Goal: Task Accomplishment & Management: Use online tool/utility

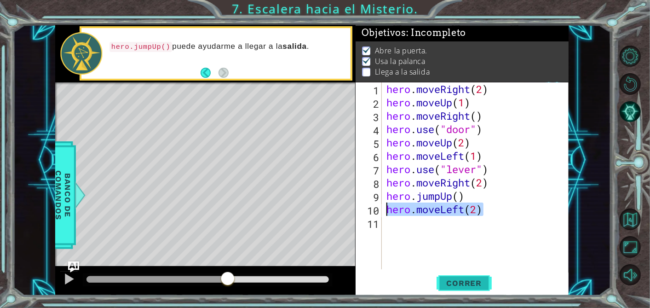
click at [452, 282] on span "Correr" at bounding box center [464, 282] width 54 height 9
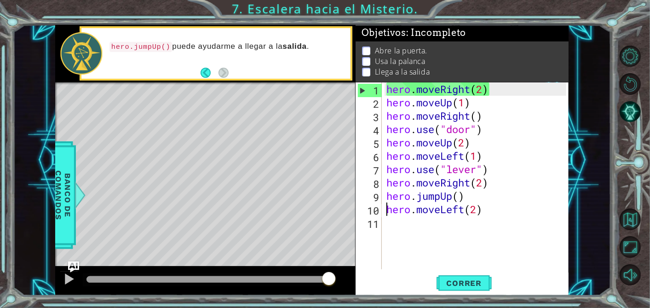
click at [495, 93] on div "hero . moveRight ( 2 ) hero . moveUp ( 1 ) hero . moveRight ( ) hero . use ( "d…" at bounding box center [478, 188] width 187 height 213
type textarea "hero.moveRight(2)"
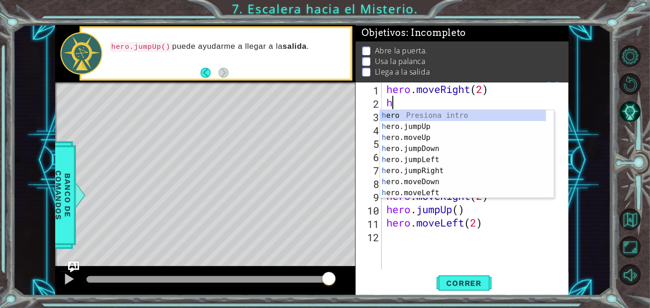
type textarea "heor"
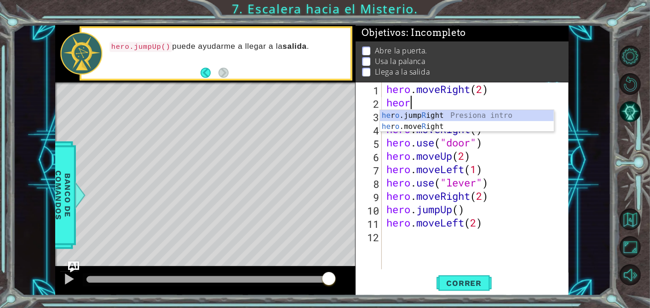
scroll to position [0, 0]
click at [446, 121] on div "he r o .jump R ight Presiona intro he r o .move R ight Presiona intro" at bounding box center [467, 132] width 174 height 44
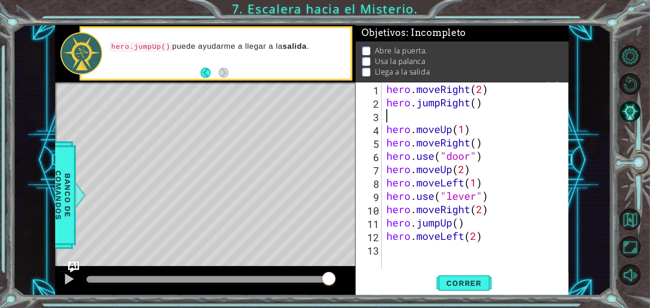
scroll to position [0, 0]
click at [478, 104] on div "hero . moveRight ( 2 ) hero . jumpRight ( ) hero . moveUp ( 1 ) hero . moveRigh…" at bounding box center [478, 188] width 187 height 213
type textarea "hero.jumpRight()"
click at [453, 118] on div "hero . moveRight ( 2 ) hero . jumpRight ( ) hero . moveUp ( 1 ) hero . moveRigh…" at bounding box center [478, 188] width 187 height 213
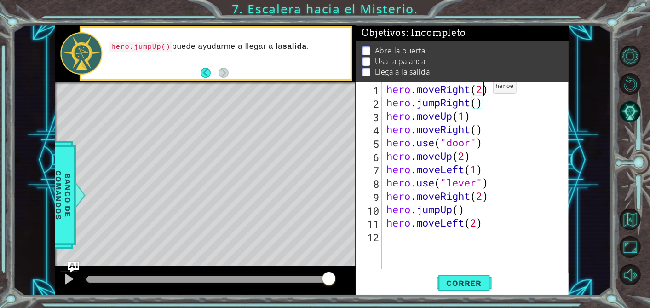
click at [485, 89] on div "hero . moveRight ( 2 ) hero . jumpRight ( ) hero . moveUp ( 1 ) hero . moveRigh…" at bounding box center [478, 188] width 187 height 213
click at [476, 287] on span "Correr" at bounding box center [464, 282] width 54 height 9
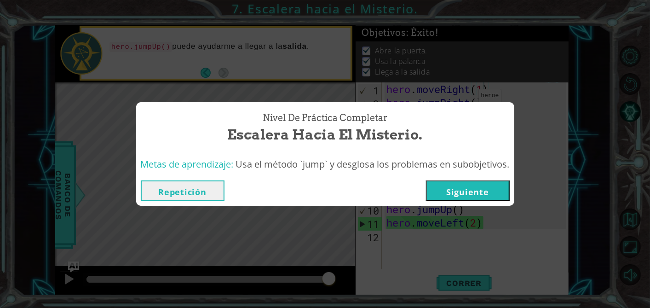
click at [206, 188] on button "Repetición" at bounding box center [183, 190] width 84 height 21
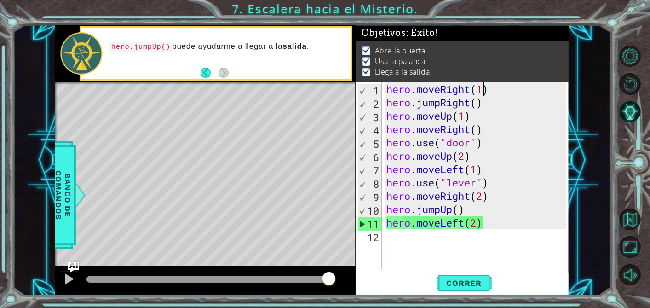
click at [489, 111] on div "hero . moveRight ( 1 ) hero . jumpRight ( ) hero . moveUp ( 1 ) hero . moveRigh…" at bounding box center [478, 188] width 187 height 213
drag, startPoint x: 493, startPoint y: 89, endPoint x: 385, endPoint y: 89, distance: 107.2
click at [385, 89] on div "hero . moveRight ( 1 ) hero . jumpRight ( ) hero . moveUp ( 1 ) hero . moveRigh…" at bounding box center [478, 188] width 187 height 213
click at [487, 107] on div "hero . moveRight ( 1 ) hero . jumpRight ( ) hero . moveUp ( 1 ) hero . moveRigh…" at bounding box center [478, 188] width 187 height 213
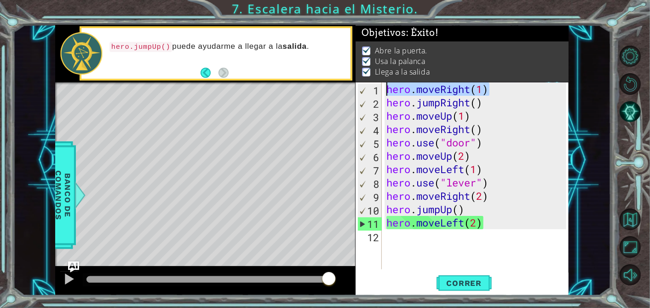
type textarea "hero.jumpRight()"
drag, startPoint x: 486, startPoint y: 107, endPoint x: 388, endPoint y: 104, distance: 98.5
click at [388, 104] on div "hero . moveRight ( 1 ) hero . jumpRight ( ) hero . moveUp ( 1 ) hero . moveRigh…" at bounding box center [478, 188] width 187 height 213
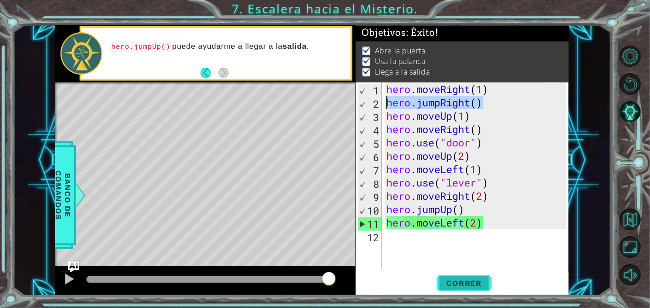
click at [474, 287] on span "Correr" at bounding box center [464, 282] width 54 height 9
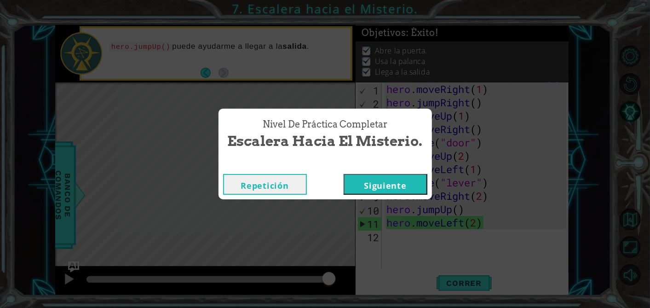
click at [384, 176] on button "Siguiente" at bounding box center [386, 184] width 84 height 21
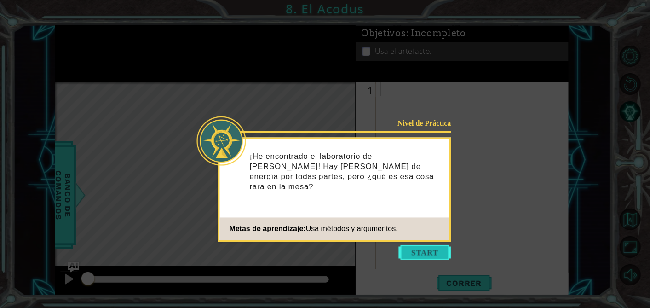
click at [425, 254] on button "Start" at bounding box center [425, 252] width 52 height 15
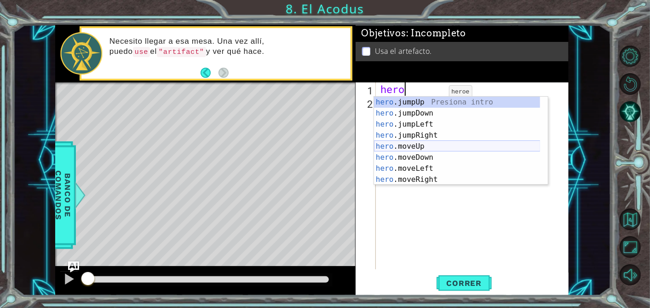
click at [432, 143] on div "hero .jumpUp Presiona intro hero .jumpDown Presiona intro hero .jumpLeft Presio…" at bounding box center [457, 152] width 167 height 110
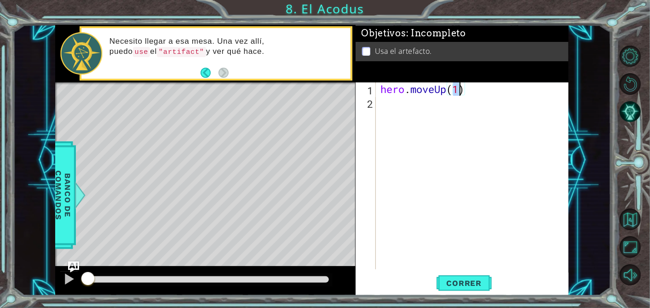
type textarea "hero.moveUp(2)"
click at [411, 106] on div "hero . moveUp ( 2 )" at bounding box center [475, 188] width 193 height 213
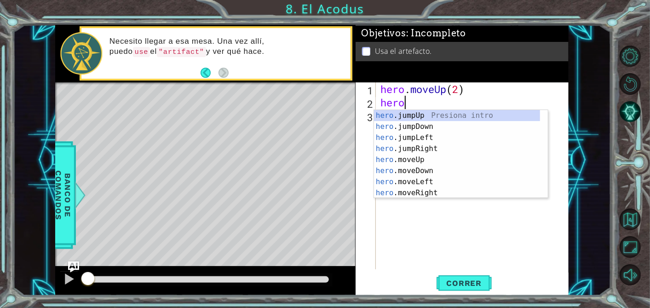
scroll to position [0, 0]
click at [416, 183] on div "hero .jumpUp Presiona intro hero .jumpDown Presiona intro hero .jumpLeft Presio…" at bounding box center [457, 165] width 167 height 110
type textarea "hero.moveLeft(1)"
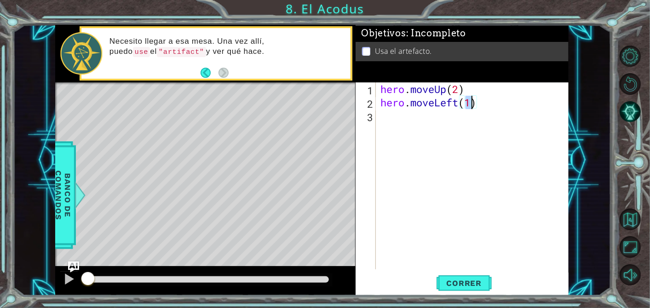
click at [402, 112] on div "hero . moveUp ( 2 ) hero . moveLeft ( 1 )" at bounding box center [475, 188] width 193 height 213
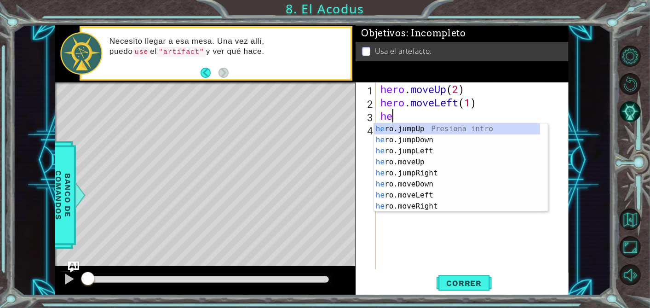
type textarea "hero"
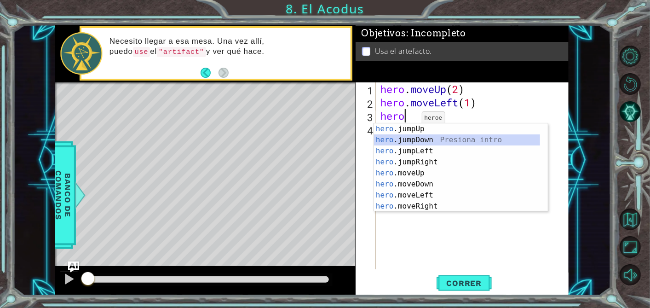
click at [414, 137] on div "hero .jumpUp Presiona intro hero .jumpDown Presiona intro hero .jumpLeft Presio…" at bounding box center [457, 178] width 167 height 110
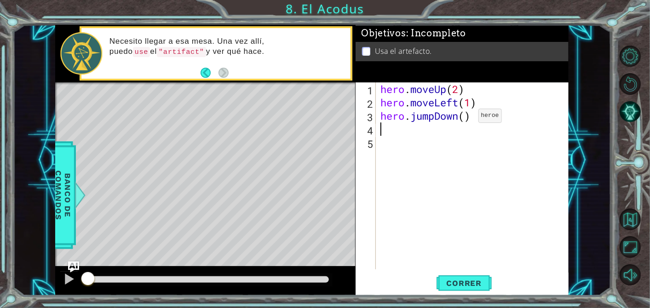
click at [464, 118] on div "hero . moveUp ( 2 ) hero . moveLeft ( 1 ) hero . jumpDown ( )" at bounding box center [475, 188] width 193 height 213
type textarea "hero.jumpDown(2)"
click at [423, 132] on div "hero . moveUp ( 2 ) hero . moveLeft ( 1 ) hero . jumpDown ( 2 )" at bounding box center [475, 188] width 193 height 213
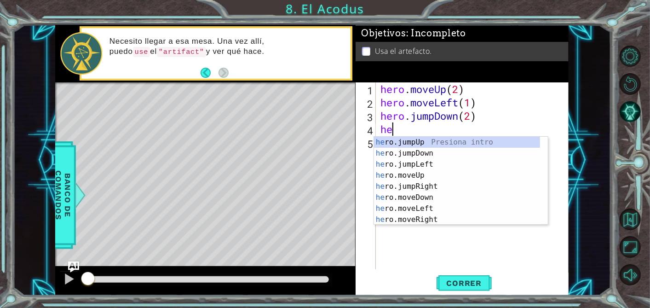
scroll to position [0, 0]
type textarea "hero"
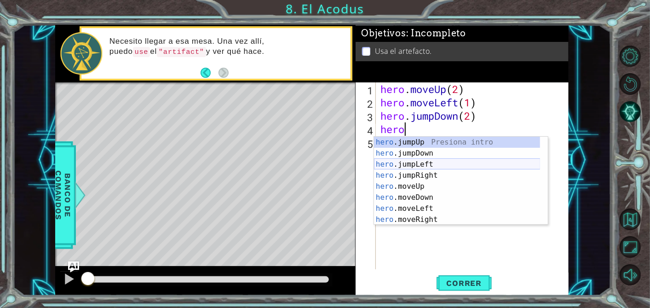
click at [421, 163] on div "hero .jumpUp Presiona intro hero .jumpDown Presiona intro hero .jumpLeft Presio…" at bounding box center [457, 192] width 167 height 110
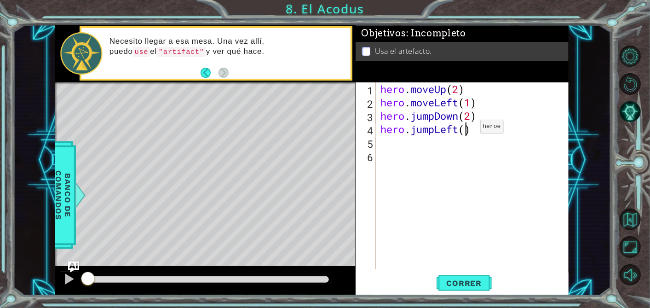
click at [466, 129] on div "hero . moveUp ( 2 ) hero . moveLeft ( 1 ) hero . jumpDown ( 2 ) hero . jumpLeft…" at bounding box center [475, 188] width 193 height 213
click at [460, 283] on span "Correr" at bounding box center [464, 282] width 54 height 9
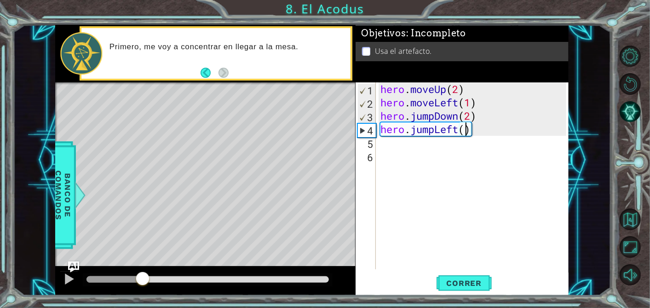
click at [143, 276] on div at bounding box center [114, 279] width 56 height 6
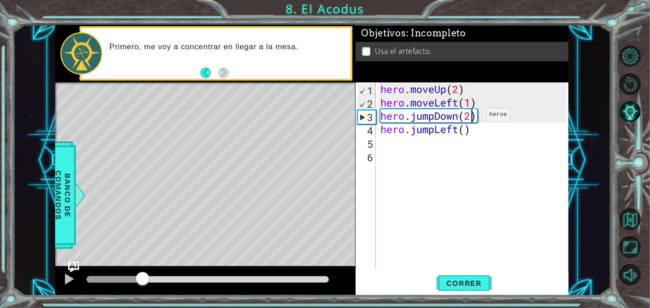
click at [473, 117] on div "hero . moveUp ( 2 ) hero . moveLeft ( 1 ) hero . jumpDown ( 2 ) hero . jumpLeft…" at bounding box center [475, 188] width 193 height 213
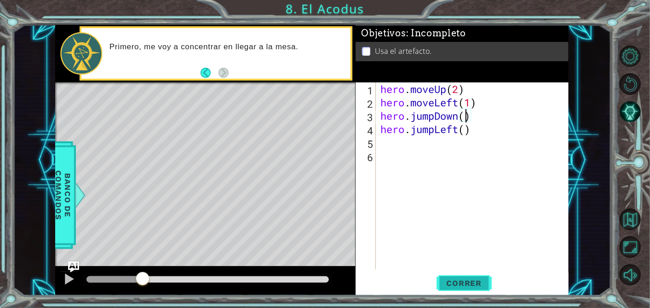
click at [456, 282] on span "Correr" at bounding box center [464, 282] width 54 height 9
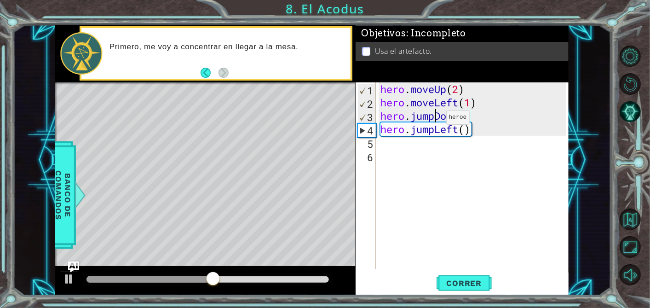
click at [432, 120] on div "hero . moveUp ( 2 ) hero . moveLeft ( 1 ) hero . jumpDown ( ) hero . jumpLeft (…" at bounding box center [475, 188] width 193 height 213
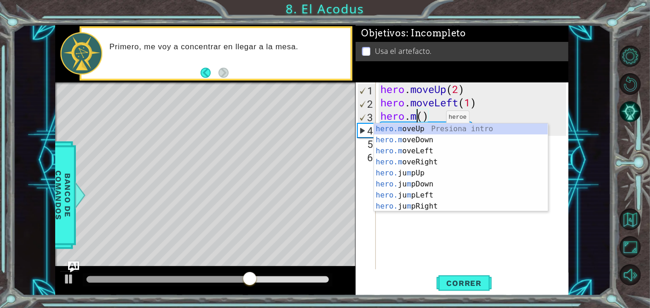
scroll to position [0, 2]
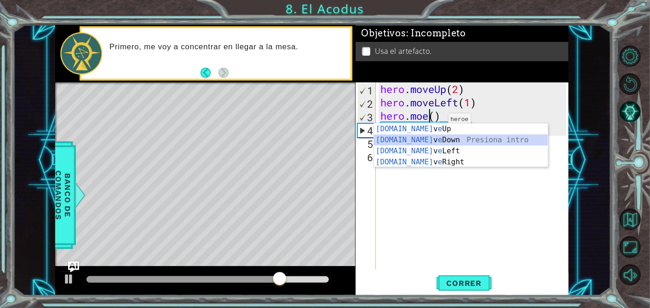
click at [436, 140] on div "[DOMAIN_NAME] v e Up Presiona intro [DOMAIN_NAME] v e Down Presiona intro [DOMA…" at bounding box center [461, 156] width 174 height 66
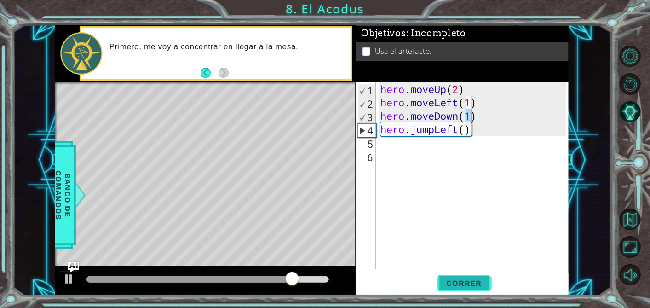
click at [468, 284] on span "Correr" at bounding box center [464, 282] width 54 height 9
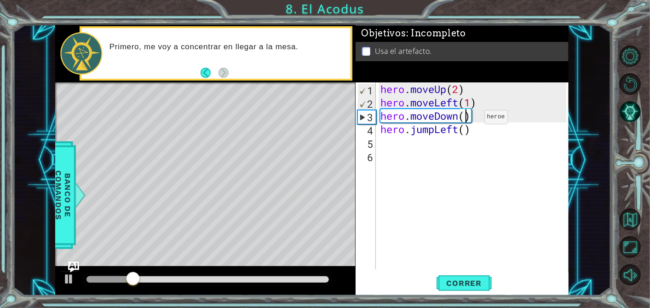
scroll to position [0, 4]
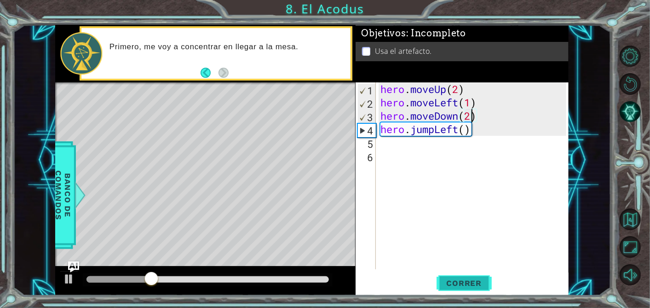
type textarea "hero.moveDown(2)"
click at [449, 287] on button "Correr" at bounding box center [464, 282] width 55 height 21
click at [403, 154] on div "hero . moveUp ( 2 ) hero . moveLeft ( 1 ) hero . moveDown ( 2 ) hero . jumpLeft…" at bounding box center [475, 188] width 193 height 213
click at [402, 146] on div "hero . moveUp ( 2 ) hero . moveLeft ( 1 ) hero . moveDown ( 2 ) hero . jumpLeft…" at bounding box center [475, 188] width 193 height 213
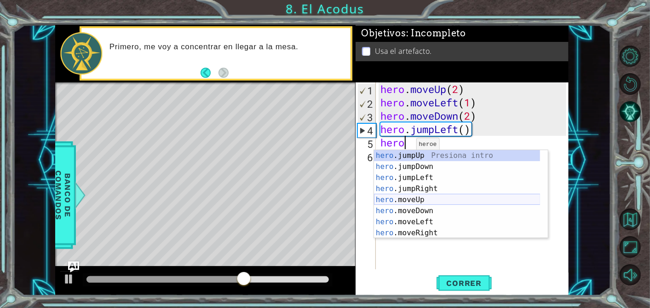
click at [428, 201] on div "hero .jumpUp Presiona intro hero .jumpDown Presiona intro hero .jumpLeft Presio…" at bounding box center [457, 205] width 167 height 110
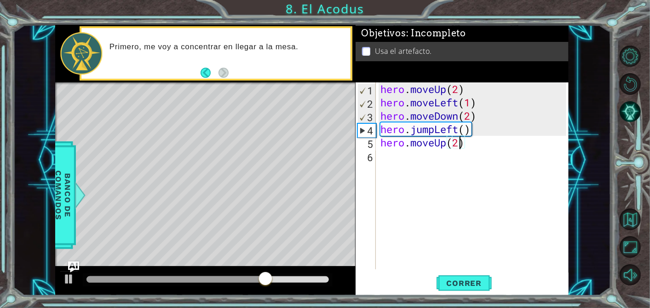
type textarea "hero.moveUp(2)"
click at [425, 152] on div "hero . moveUp ( 2 ) hero . moveLeft ( 1 ) hero . moveDown ( 2 ) hero . jumpLeft…" at bounding box center [475, 188] width 193 height 213
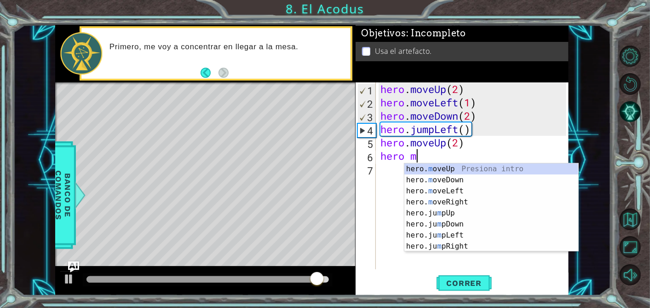
scroll to position [0, 1]
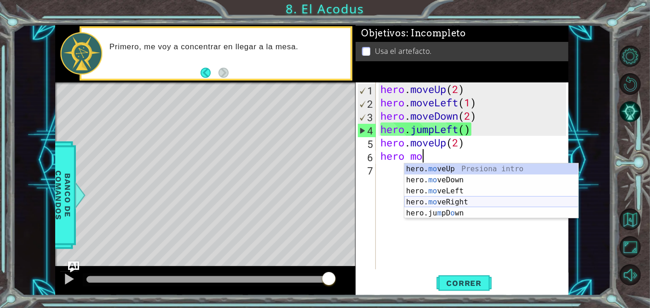
click at [460, 198] on div "hero. mo veUp Presiona intro hero. mo veDown Presiona intro hero. mo veLeft Pre…" at bounding box center [491, 201] width 174 height 77
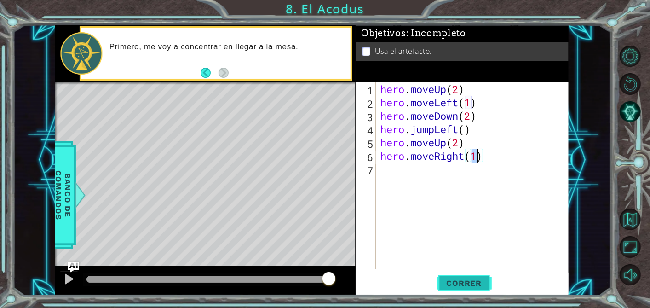
type textarea "hero.moveRight(1)"
click at [459, 275] on button "Correr" at bounding box center [464, 282] width 55 height 21
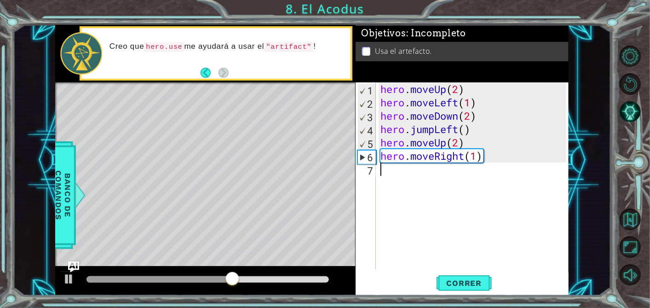
click at [420, 173] on div "hero . moveUp ( 2 ) hero . moveLeft ( 1 ) hero . moveDown ( 2 ) hero . jumpLeft…" at bounding box center [475, 188] width 193 height 213
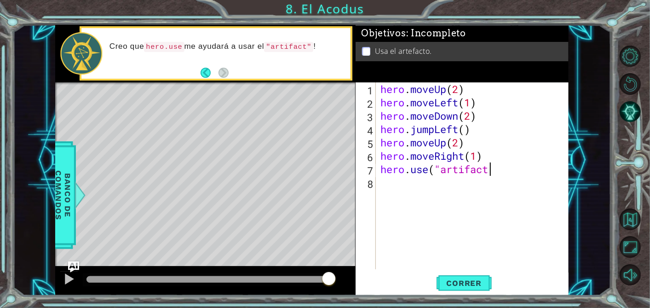
scroll to position [0, 5]
click at [471, 283] on span "Correr" at bounding box center [464, 282] width 54 height 9
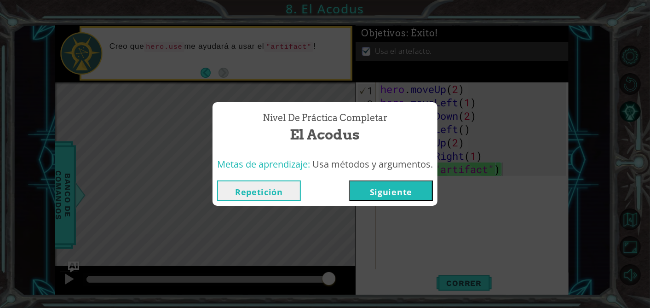
click at [284, 188] on button "Repetición" at bounding box center [259, 190] width 84 height 21
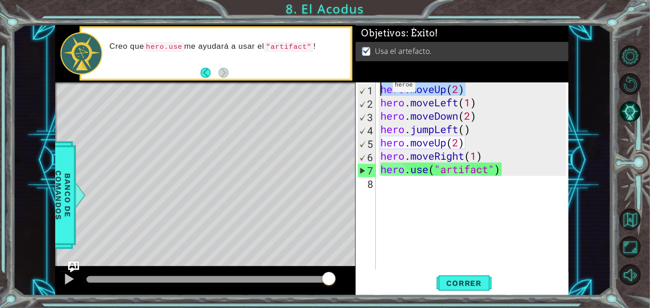
drag, startPoint x: 465, startPoint y: 90, endPoint x: 373, endPoint y: 87, distance: 91.6
click at [373, 87] on div "hero.use("artifact") 1 2 3 4 5 6 7 8 hero . moveUp ( 2 ) hero . moveLeft ( 1 ) …" at bounding box center [461, 175] width 211 height 187
click at [486, 106] on div "hero . moveUp ( 2 ) hero . moveLeft ( 1 ) hero . moveDown ( 2 ) hero . jumpLeft…" at bounding box center [475, 188] width 193 height 213
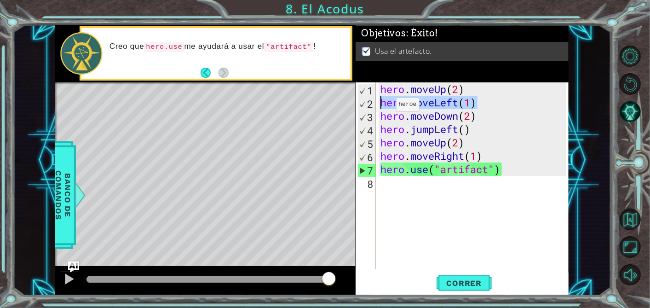
drag, startPoint x: 486, startPoint y: 106, endPoint x: 382, endPoint y: 105, distance: 104.0
click at [382, 105] on div "hero . moveUp ( 2 ) hero . moveLeft ( 1 ) hero . moveDown ( 2 ) hero . jumpLeft…" at bounding box center [475, 188] width 193 height 213
click at [482, 114] on div "hero . moveUp ( 2 ) hero . moveLeft ( 1 ) hero . moveDown ( 2 ) hero . jumpLeft…" at bounding box center [475, 188] width 193 height 213
drag, startPoint x: 482, startPoint y: 114, endPoint x: 370, endPoint y: 113, distance: 112.2
click at [370, 113] on div "hero.moveDown(2) 1 2 3 4 5 6 7 8 hero . moveUp ( 2 ) hero . moveLeft ( 1 ) hero…" at bounding box center [461, 175] width 211 height 187
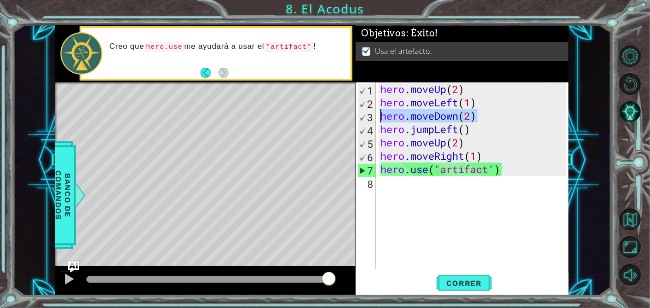
click at [477, 129] on div "hero . moveUp ( 2 ) hero . moveLeft ( 1 ) hero . moveDown ( 2 ) hero . jumpLeft…" at bounding box center [475, 188] width 193 height 213
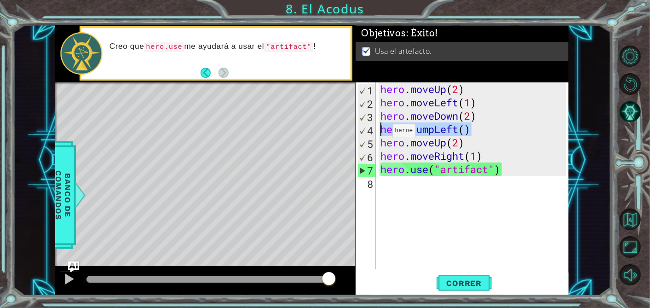
drag, startPoint x: 477, startPoint y: 129, endPoint x: 378, endPoint y: 132, distance: 99.0
click at [379, 132] on div "hero . moveUp ( 2 ) hero . moveLeft ( 1 ) hero . moveDown ( 2 ) hero . jumpLeft…" at bounding box center [473, 175] width 188 height 187
click at [478, 140] on div "hero . moveUp ( 2 ) hero . moveLeft ( 1 ) hero . moveDown ( 2 ) hero . jumpLeft…" at bounding box center [475, 188] width 193 height 213
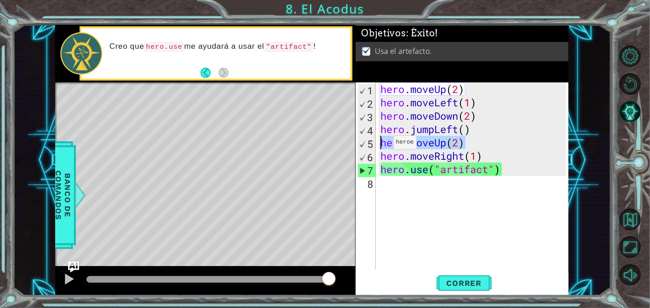
drag, startPoint x: 471, startPoint y: 140, endPoint x: 372, endPoint y: 146, distance: 98.6
click at [372, 146] on div "hero.moveUp(2) 1 2 3 4 5 6 7 8 hero . moveUp ( 2 ) hero . moveLeft ( 1 ) hero .…" at bounding box center [461, 175] width 211 height 187
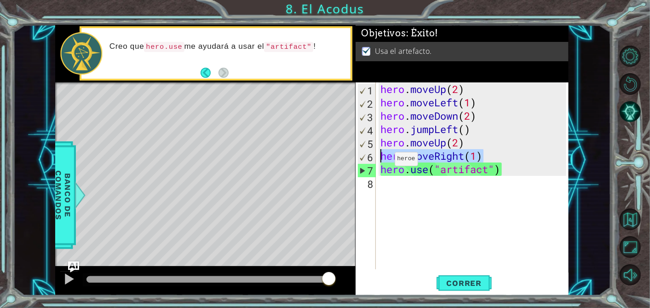
drag, startPoint x: 486, startPoint y: 156, endPoint x: 380, endPoint y: 161, distance: 105.9
click at [380, 161] on div "hero . moveUp ( 2 ) hero . moveLeft ( 1 ) hero . moveDown ( 2 ) hero . jumpLeft…" at bounding box center [475, 188] width 193 height 213
click at [507, 171] on div "hero . moveUp ( 2 ) hero . moveLeft ( 1 ) hero . moveDown ( 2 ) hero . jumpLeft…" at bounding box center [475, 188] width 193 height 213
type textarea "hero.use("artifact")"
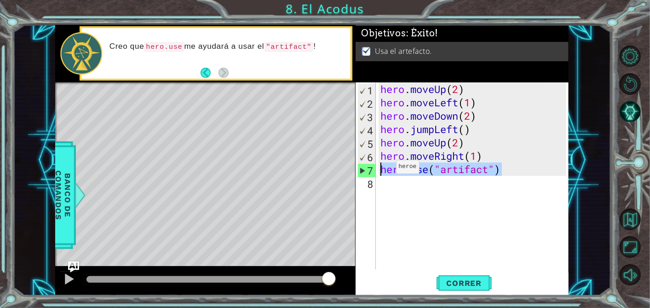
drag, startPoint x: 507, startPoint y: 171, endPoint x: 382, endPoint y: 168, distance: 124.7
click at [382, 168] on div "hero . moveUp ( 2 ) hero . moveLeft ( 1 ) hero . moveDown ( 2 ) hero . jumpLeft…" at bounding box center [475, 188] width 193 height 213
click at [635, 224] on button "Volver al Mapa" at bounding box center [631, 219] width 22 height 22
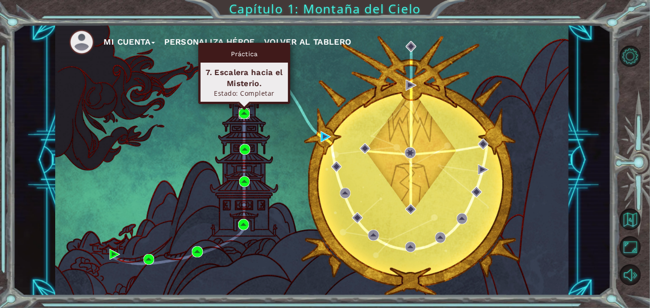
click at [243, 114] on img at bounding box center [244, 113] width 11 height 11
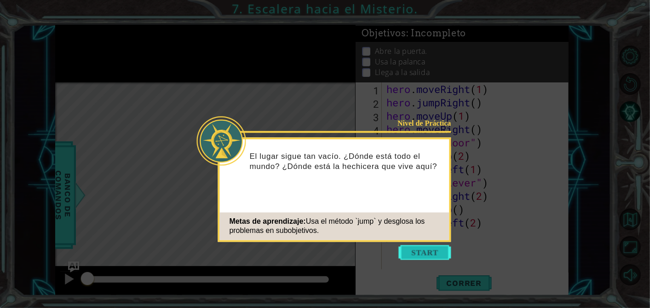
click at [431, 252] on button "Start" at bounding box center [425, 252] width 52 height 15
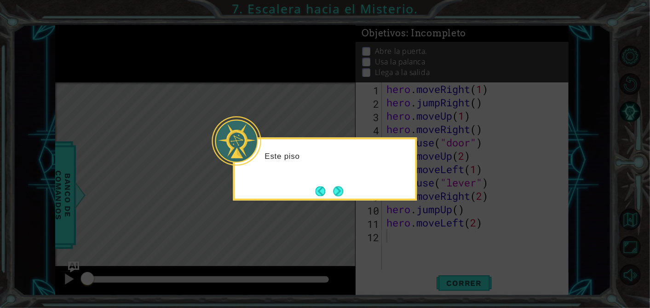
click at [604, 163] on icon at bounding box center [325, 154] width 650 height 308
click at [339, 188] on button "Next" at bounding box center [338, 191] width 10 height 10
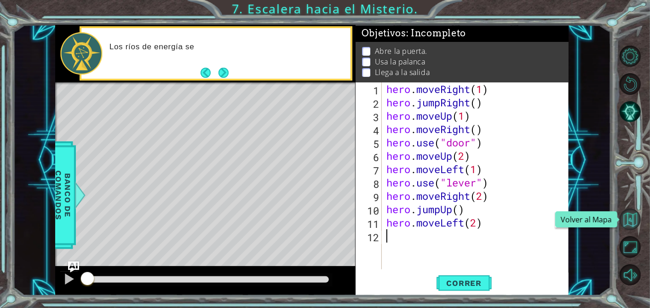
click at [631, 212] on button "Volver al Mapa" at bounding box center [631, 219] width 22 height 22
